Goal: Task Accomplishment & Management: Manage account settings

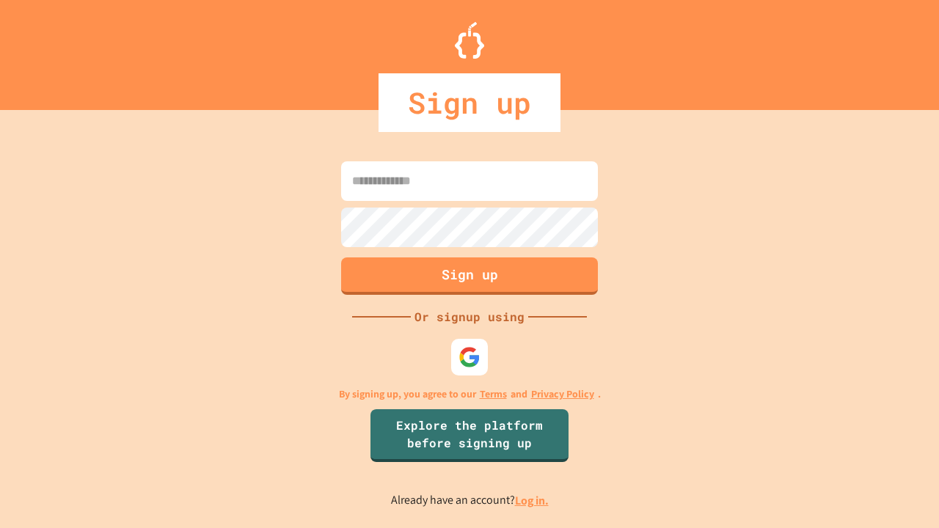
click at [532, 500] on link "Log in." at bounding box center [532, 500] width 34 height 15
